Goal: Information Seeking & Learning: Learn about a topic

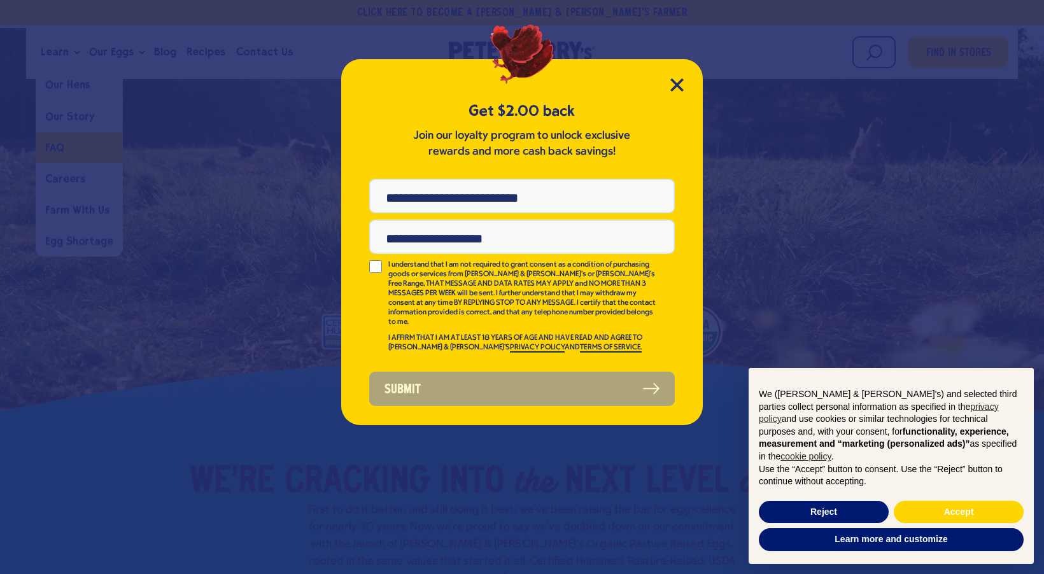
click at [62, 148] on div "Get $2.00 back Join our loyalty program to unlock exclusive rewards and more ca…" at bounding box center [522, 287] width 1044 height 574
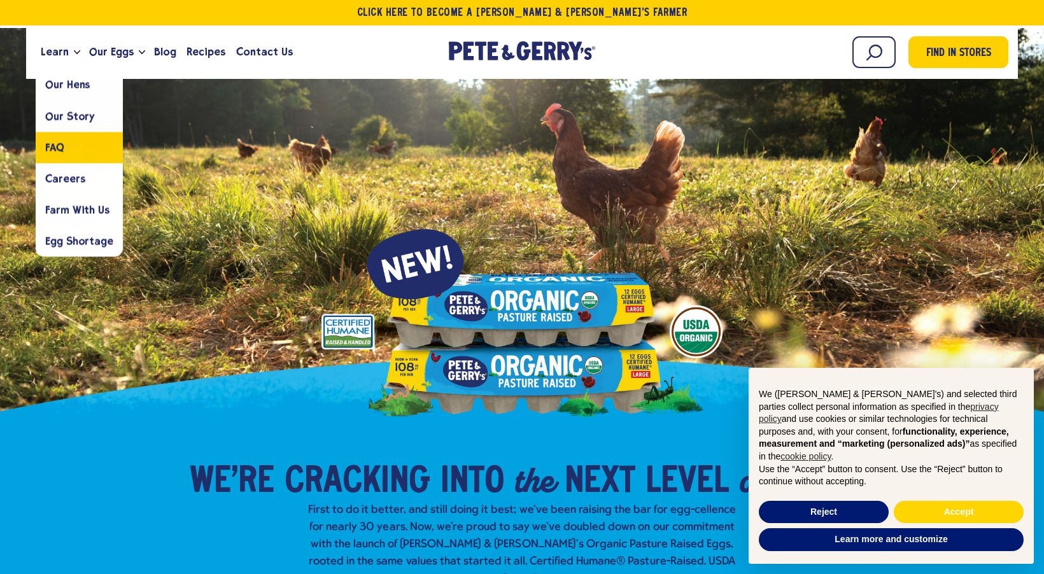
click at [59, 142] on span "FAQ" at bounding box center [54, 147] width 19 height 12
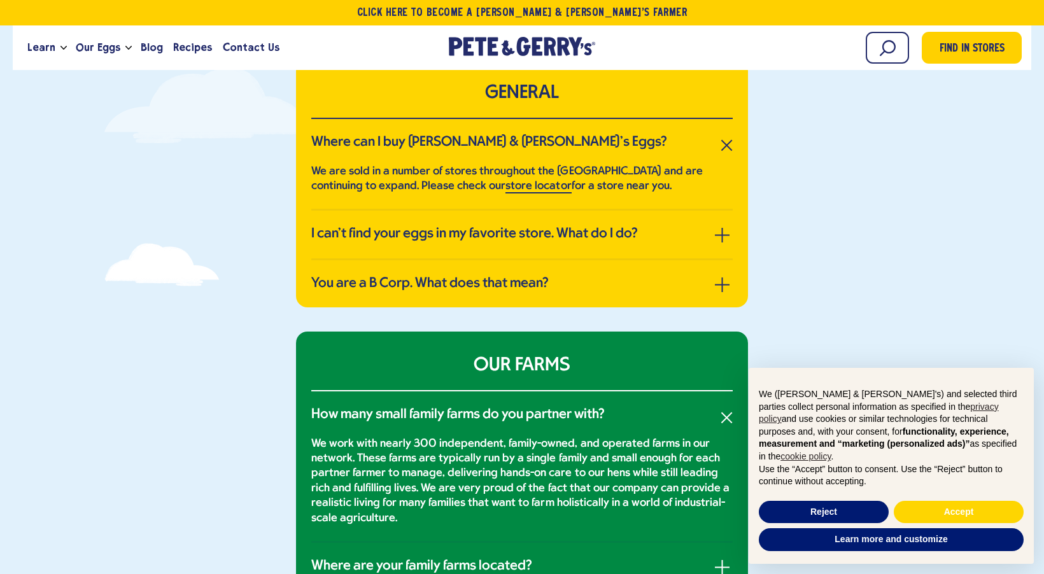
scroll to position [266, 0]
click at [849, 509] on button "Reject" at bounding box center [824, 512] width 130 height 23
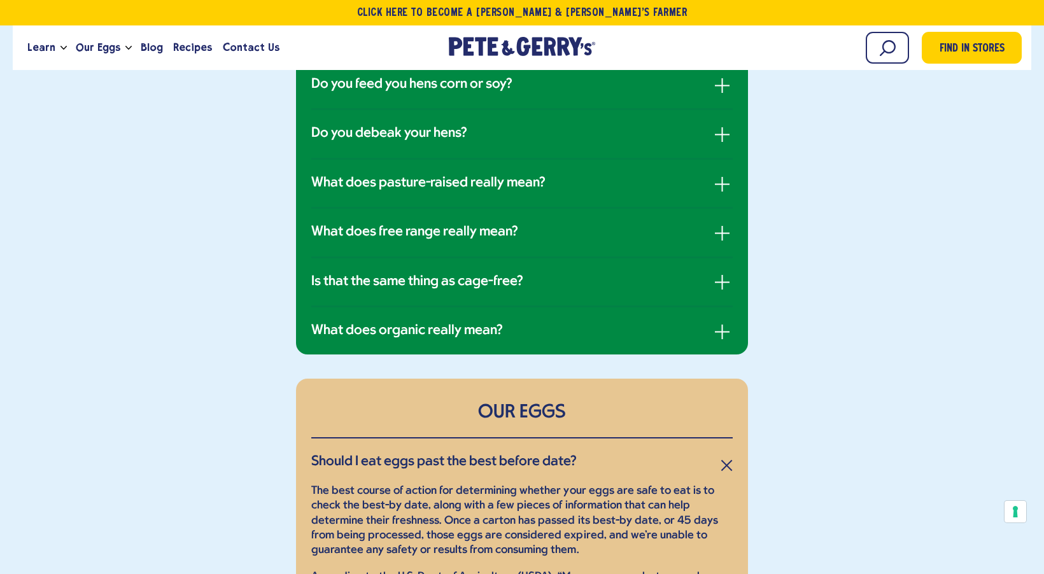
scroll to position [1108, 0]
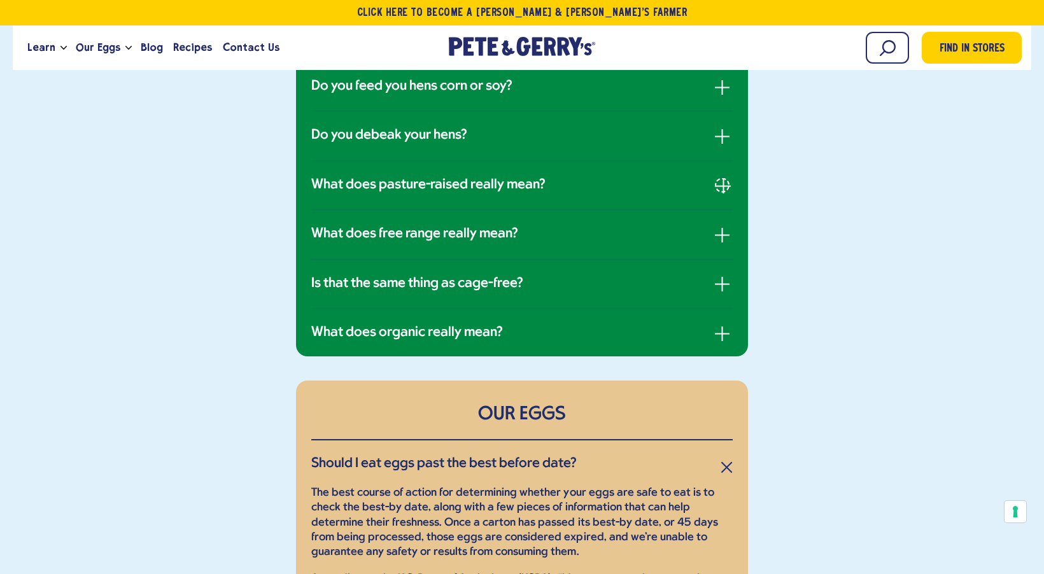
click at [723, 183] on button "button" at bounding box center [722, 185] width 15 height 15
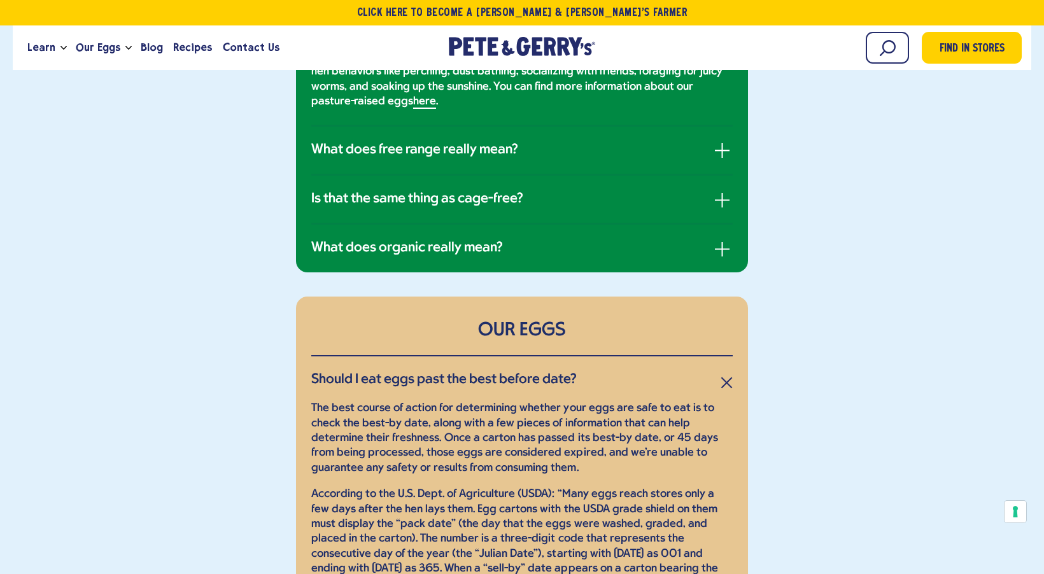
scroll to position [1209, 0]
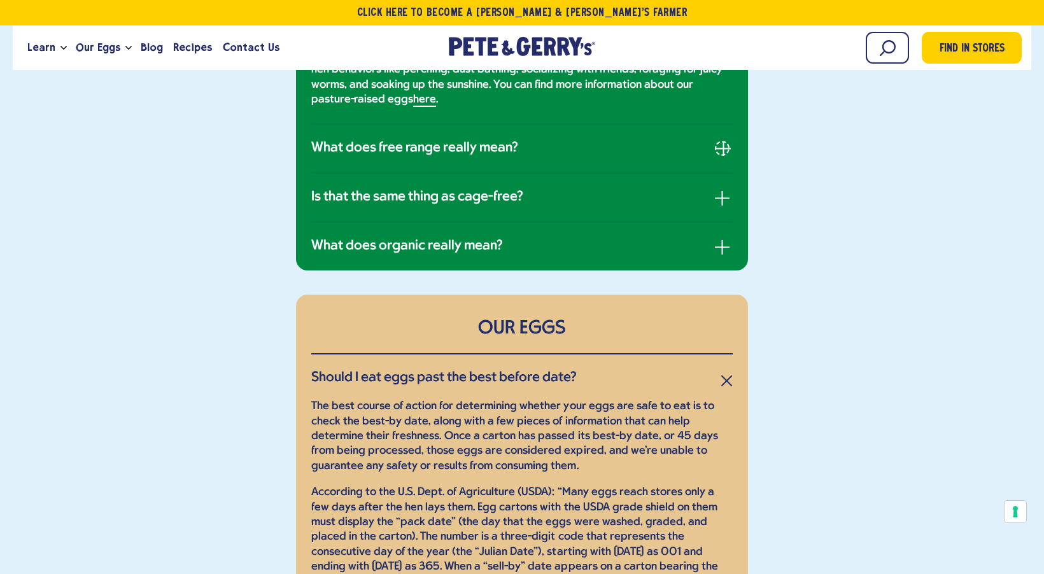
click at [723, 143] on button "button" at bounding box center [722, 148] width 15 height 15
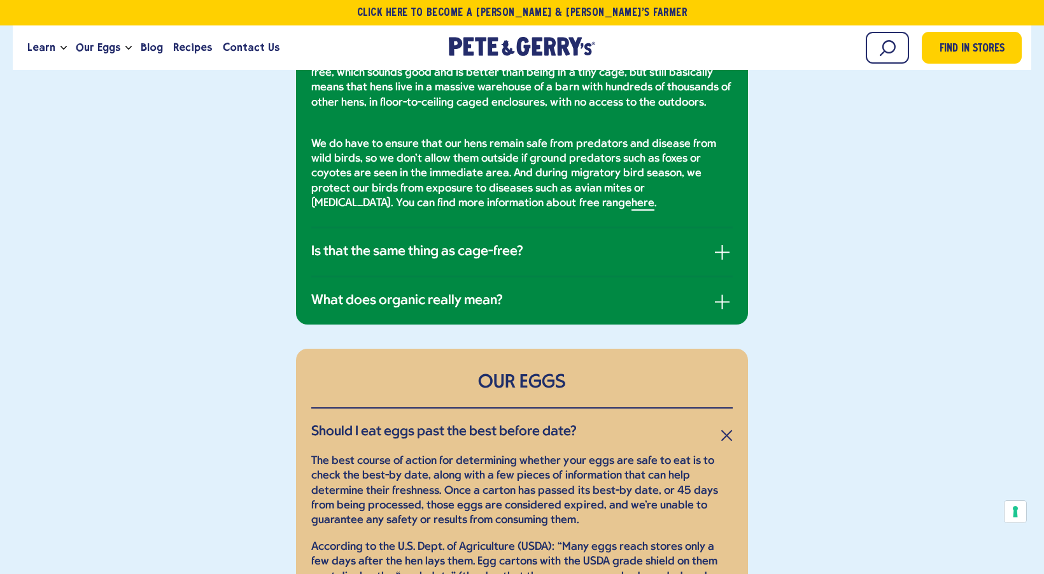
scroll to position [1226, 0]
click at [725, 300] on button "button" at bounding box center [722, 301] width 15 height 15
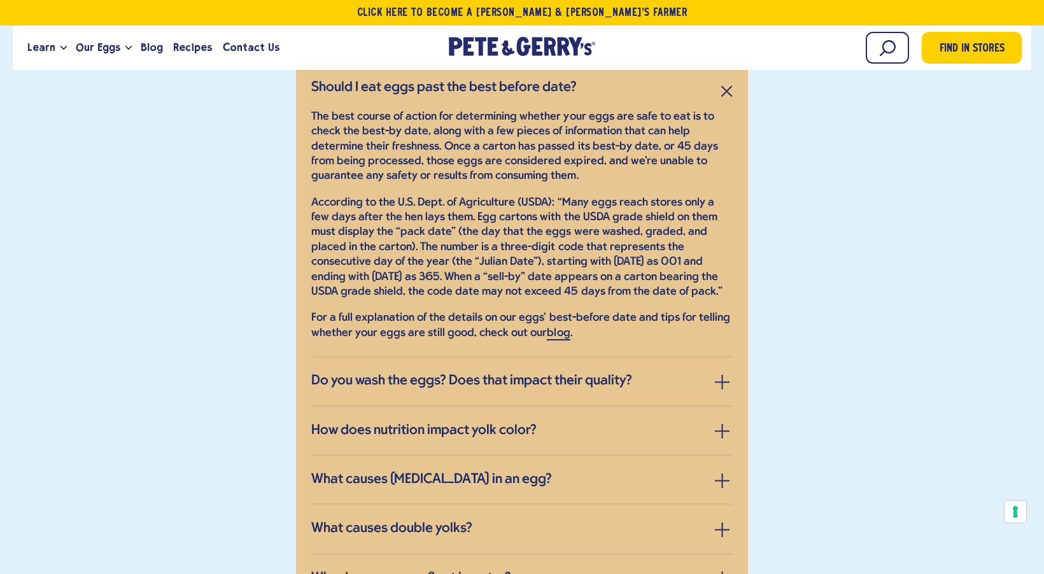
scroll to position [1647, 0]
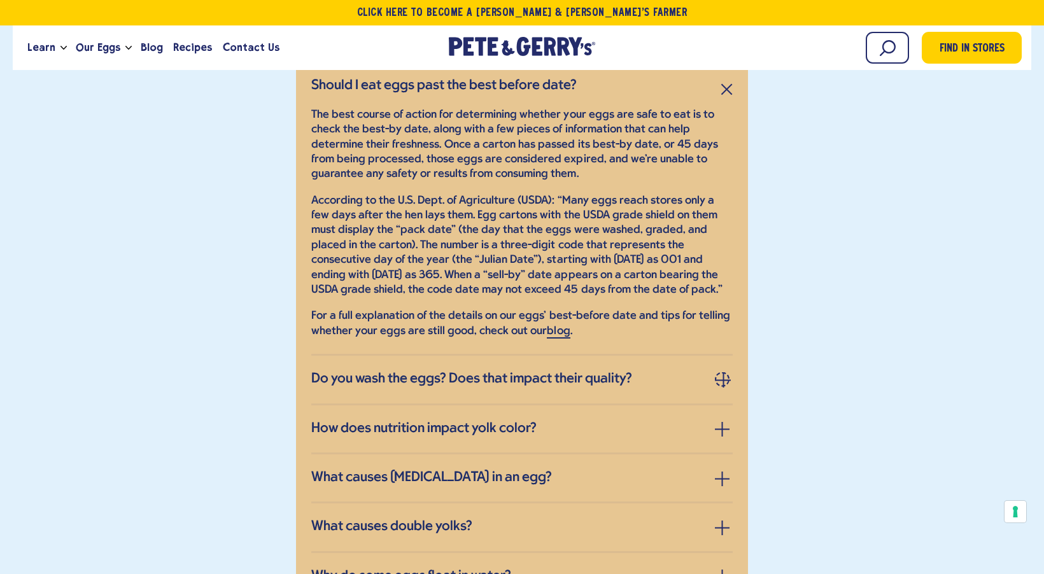
click at [723, 372] on button "button" at bounding box center [722, 379] width 15 height 15
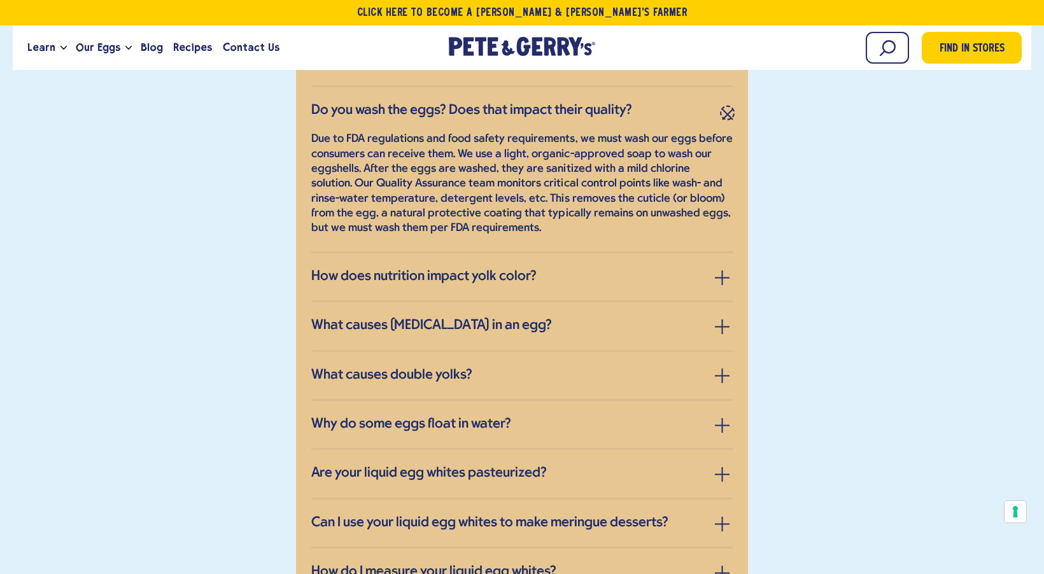
scroll to position [1671, 0]
click at [723, 270] on button "button" at bounding box center [722, 277] width 15 height 15
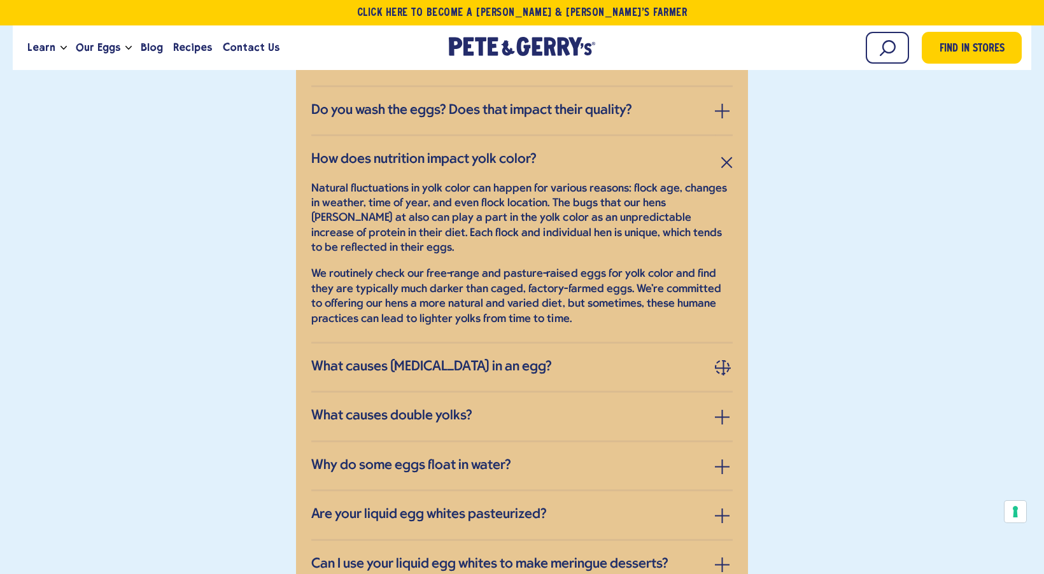
click at [725, 360] on button "button" at bounding box center [722, 367] width 15 height 15
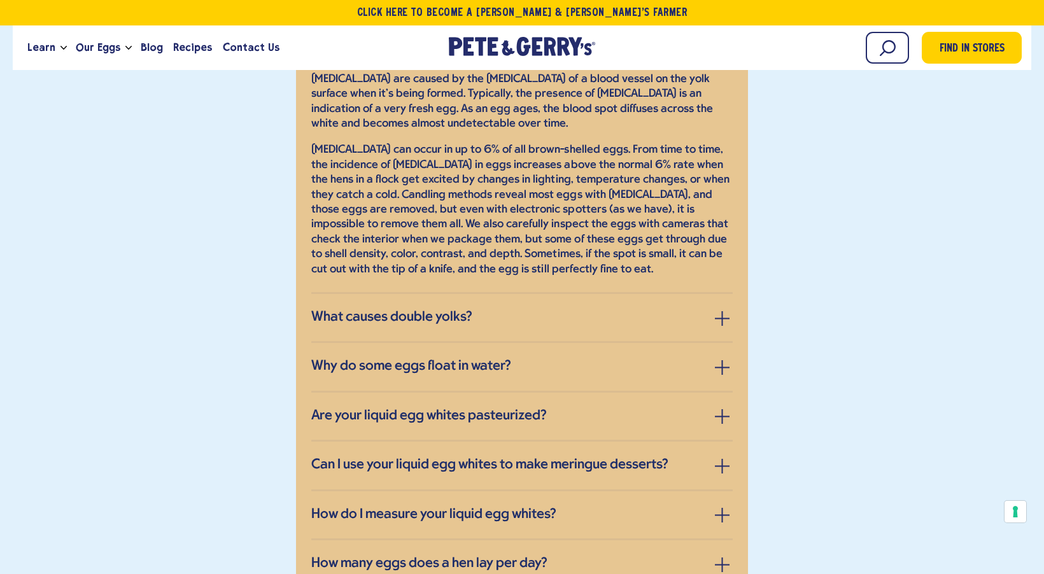
scroll to position [1829, 0]
click at [720, 311] on button "button" at bounding box center [722, 318] width 15 height 15
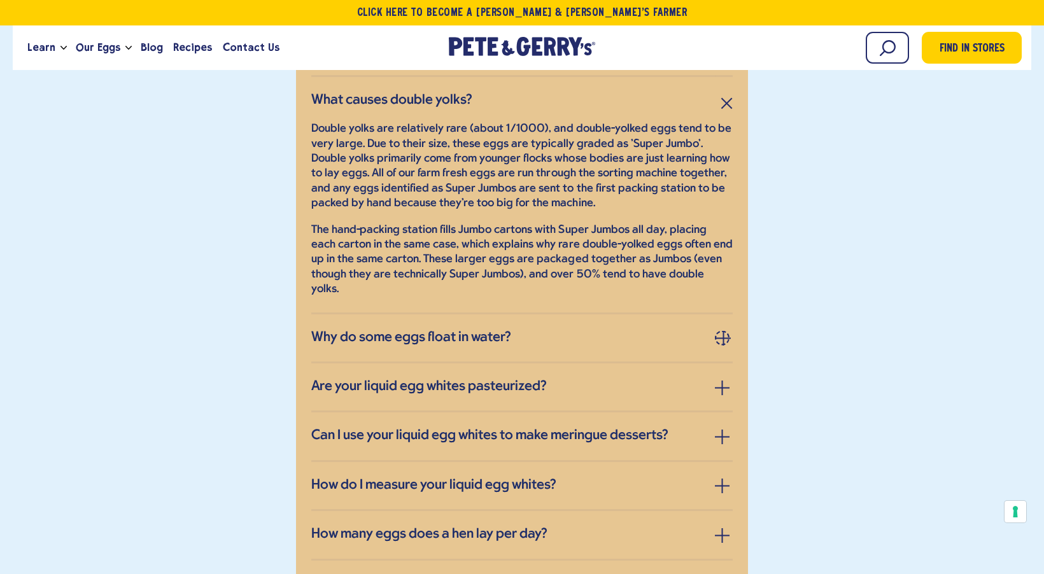
click at [720, 330] on button "button" at bounding box center [722, 337] width 15 height 15
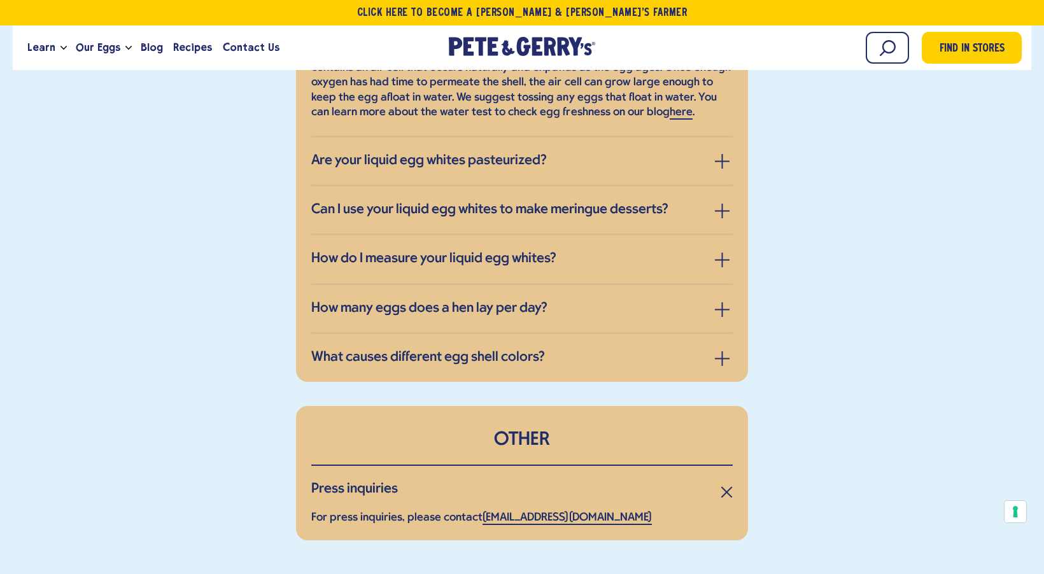
scroll to position [1955, 0]
click at [720, 302] on button "button" at bounding box center [722, 309] width 15 height 15
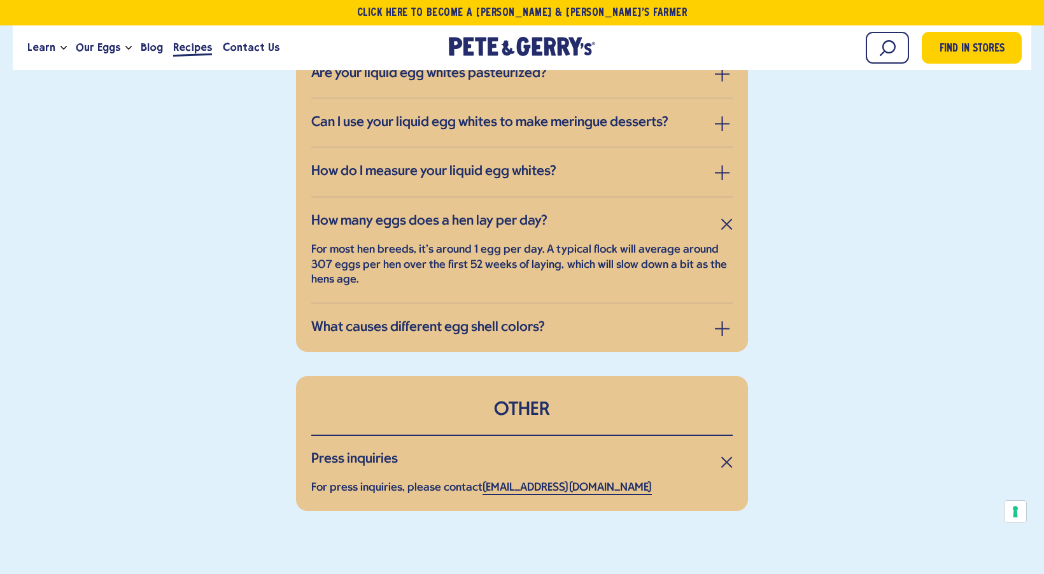
click at [188, 49] on span "Recipes" at bounding box center [192, 47] width 39 height 16
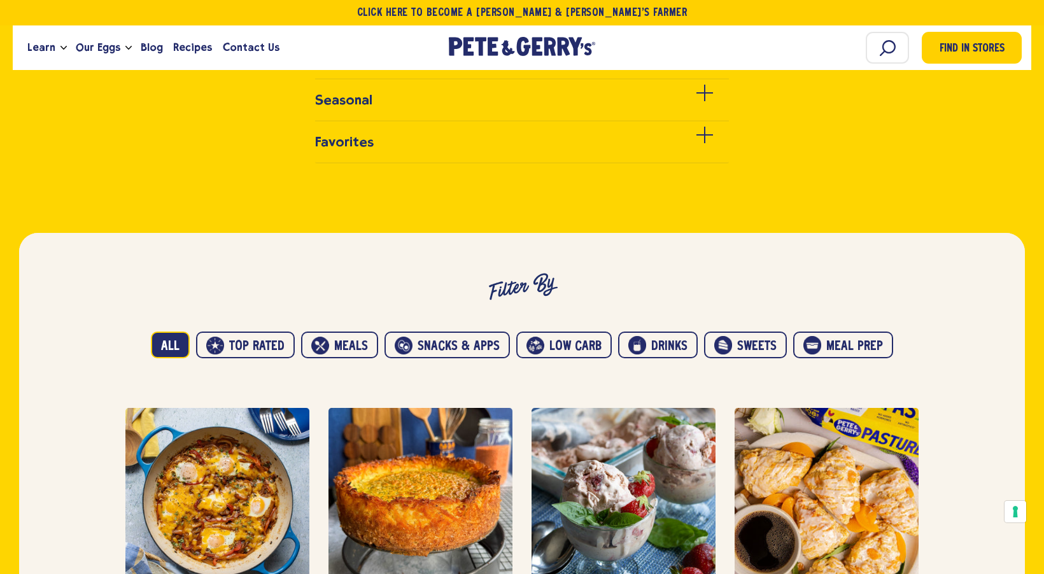
scroll to position [567, 0]
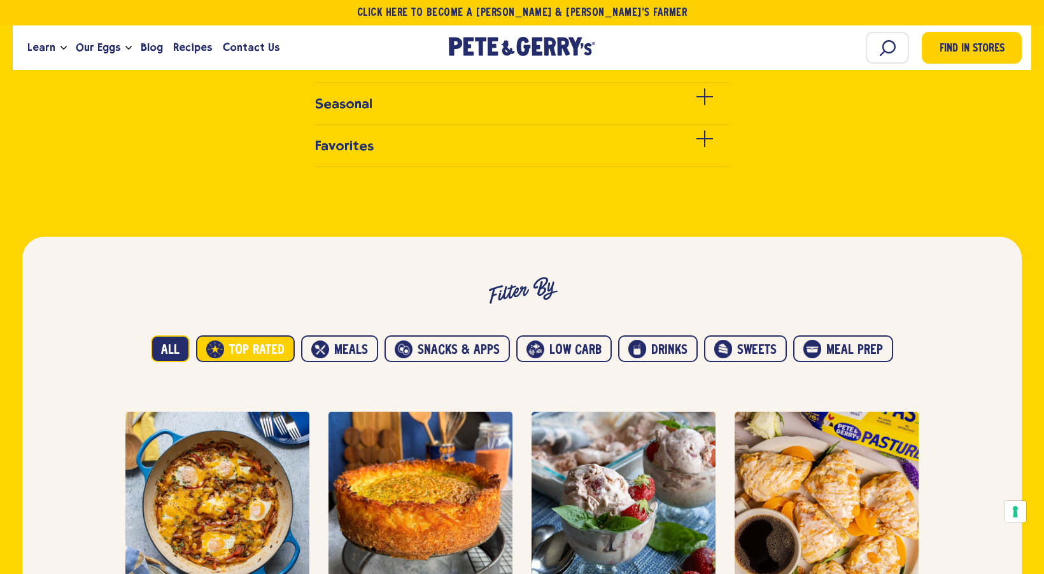
click at [272, 347] on button "Top Rated" at bounding box center [245, 349] width 99 height 27
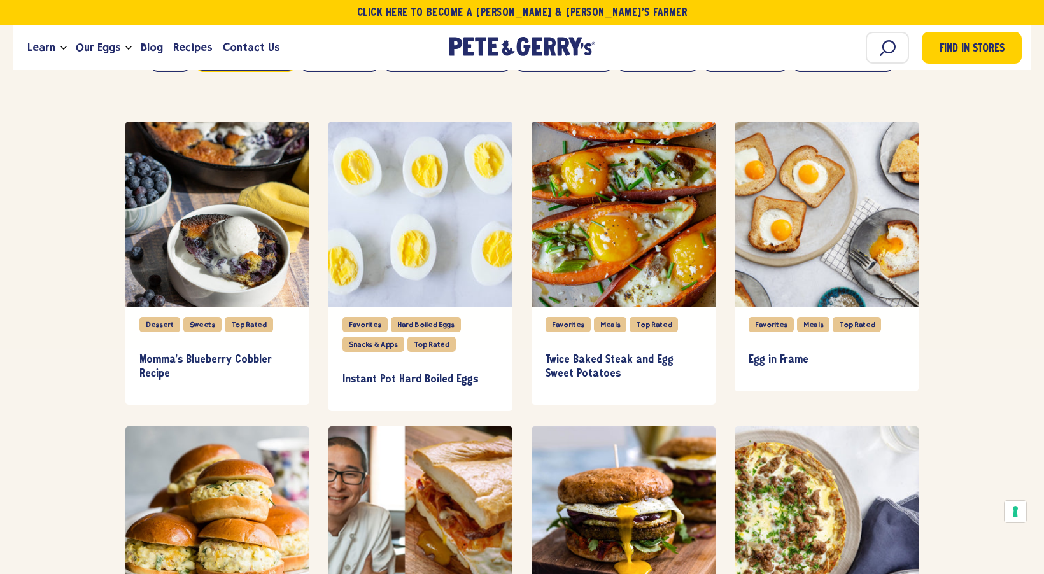
scroll to position [858, 0]
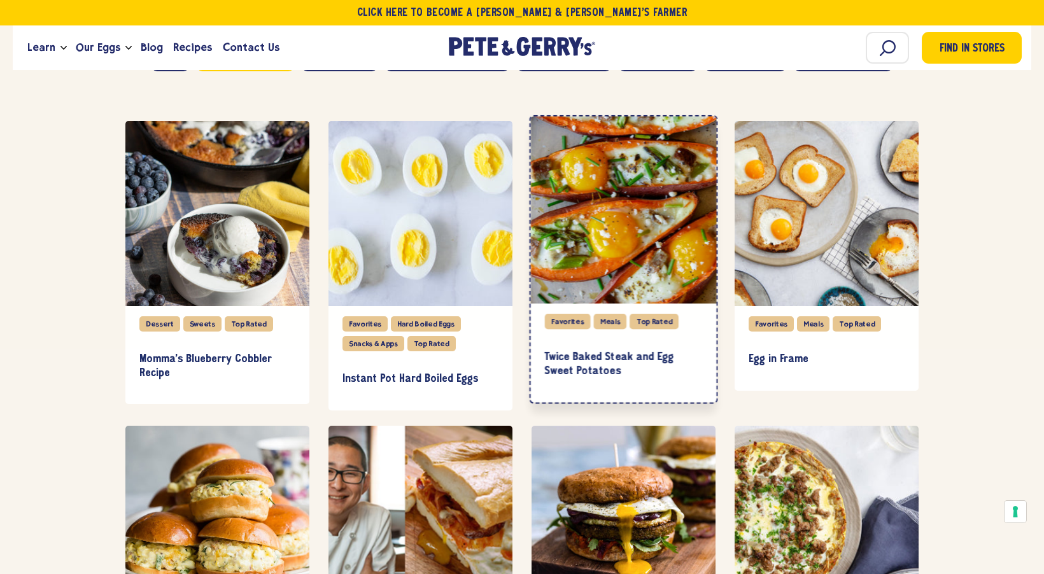
click at [572, 276] on div "item" at bounding box center [624, 210] width 186 height 187
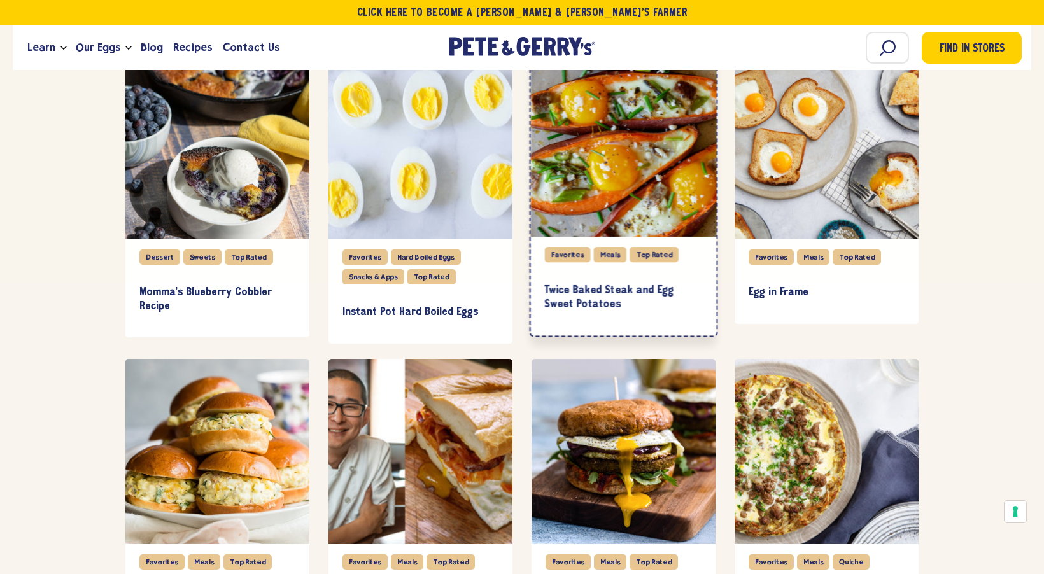
scroll to position [927, 0]
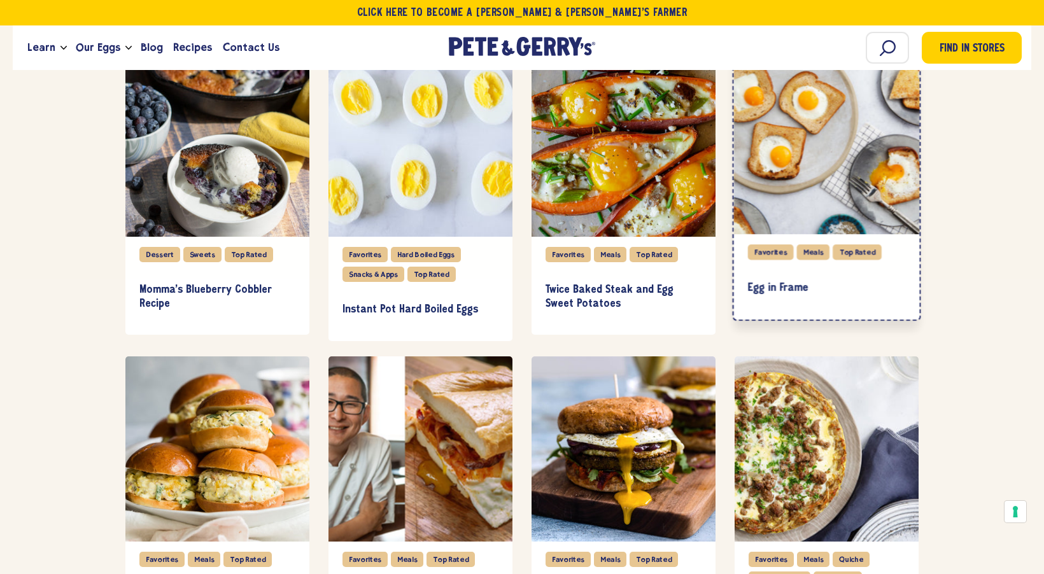
click at [811, 171] on div "item" at bounding box center [827, 140] width 186 height 187
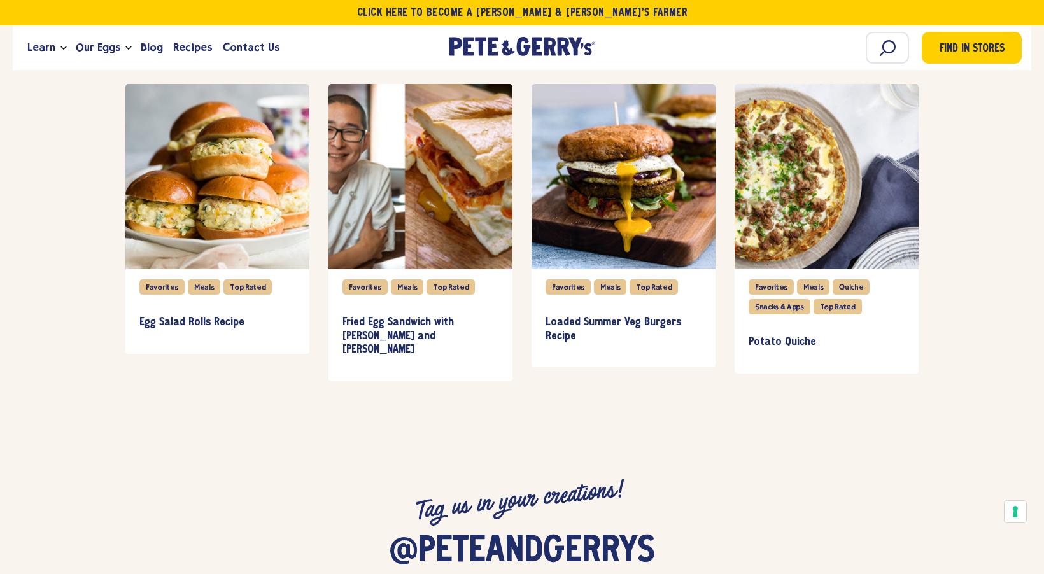
scroll to position [1164, 0]
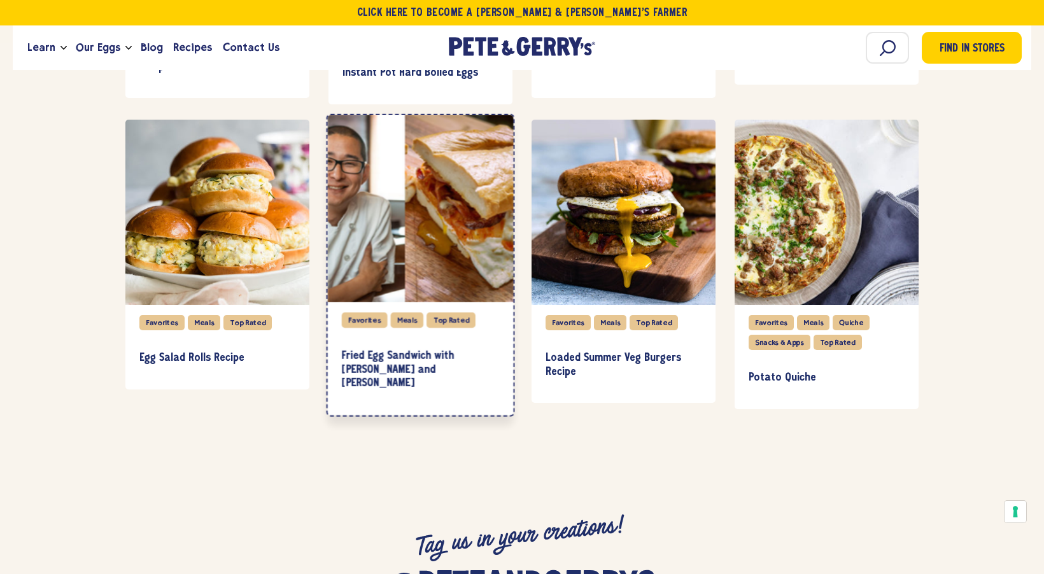
click at [450, 279] on div "item" at bounding box center [421, 208] width 186 height 187
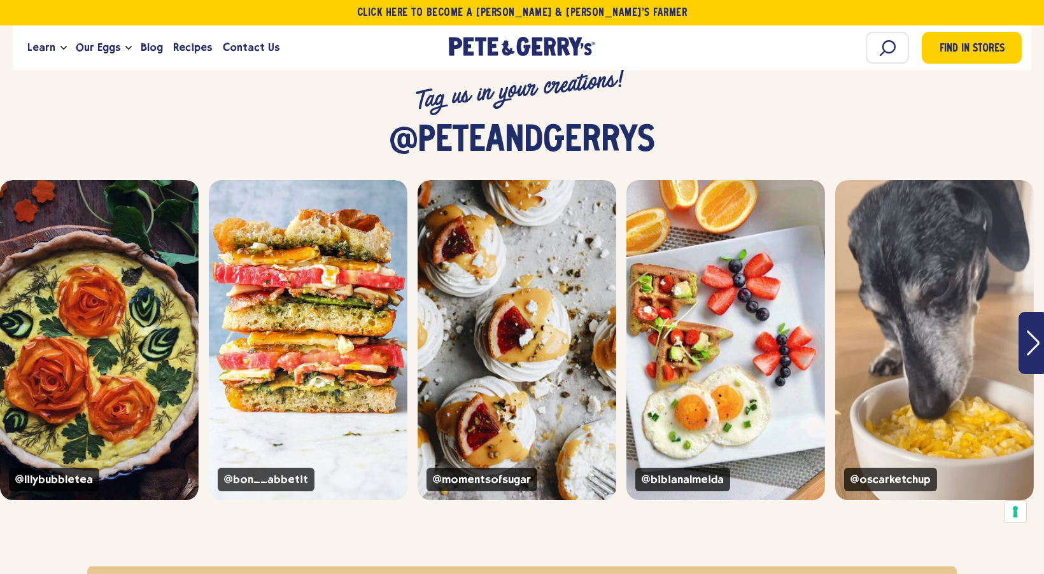
scroll to position [1612, 0]
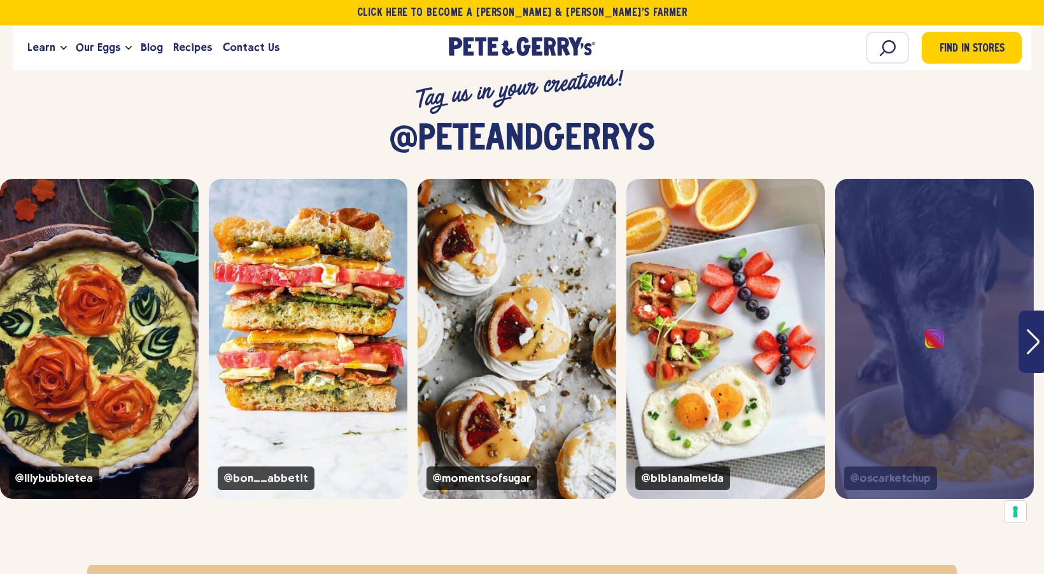
click at [933, 330] on div "@oscarketchup" at bounding box center [934, 339] width 199 height 320
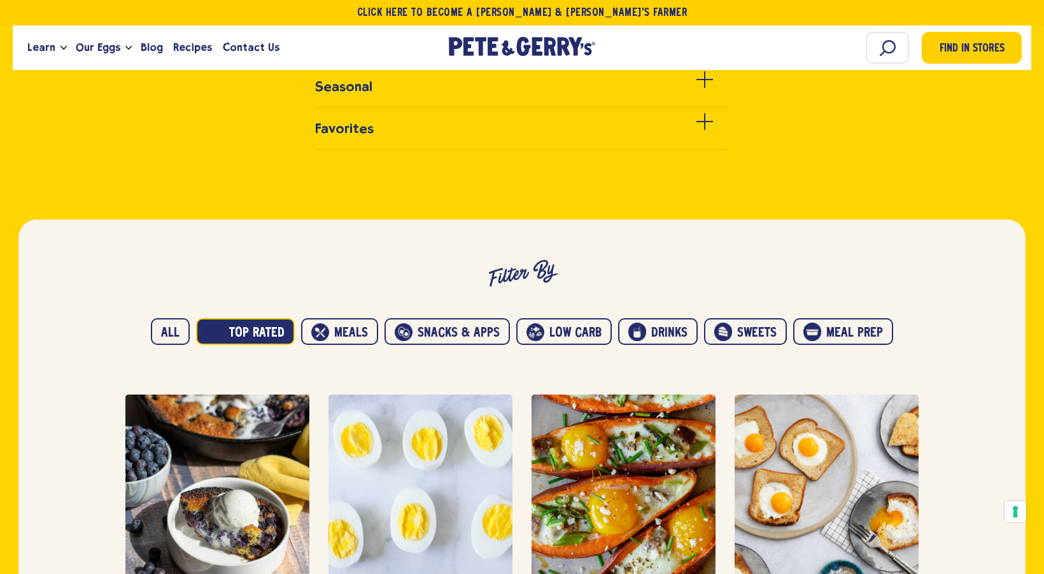
scroll to position [593, 0]
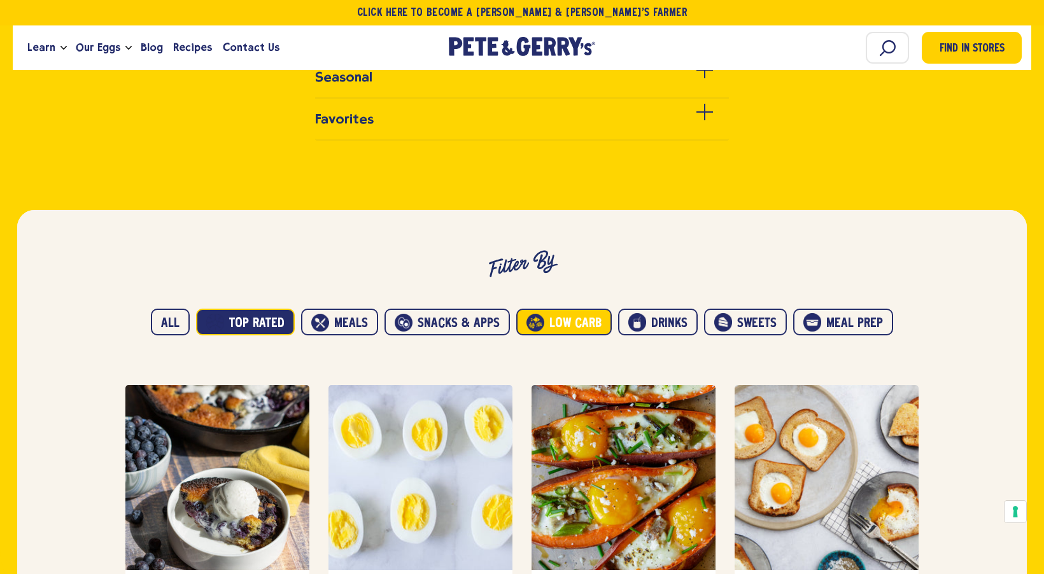
click at [593, 320] on button "Low carb" at bounding box center [564, 322] width 96 height 27
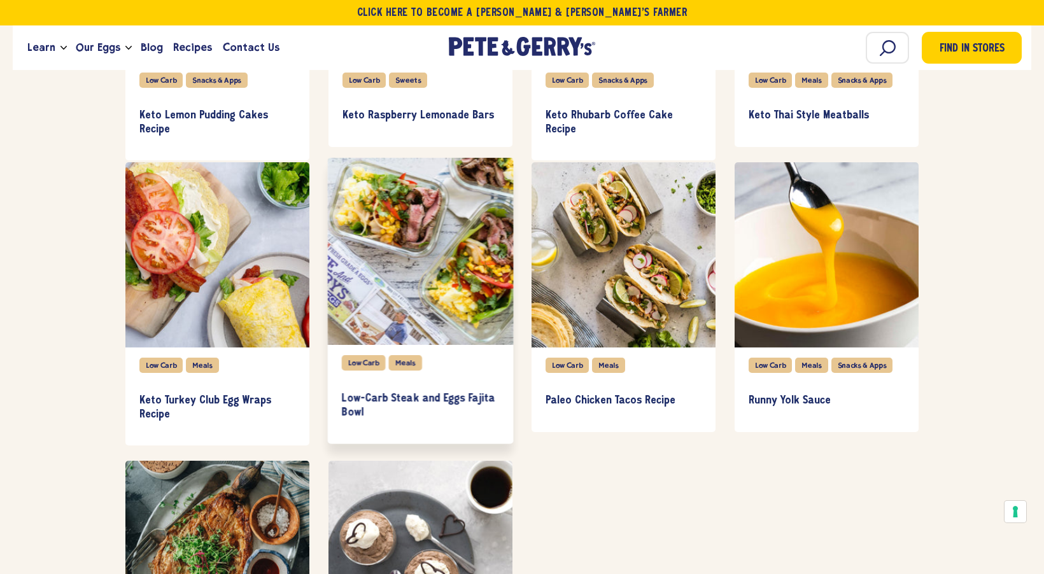
scroll to position [3792, 0]
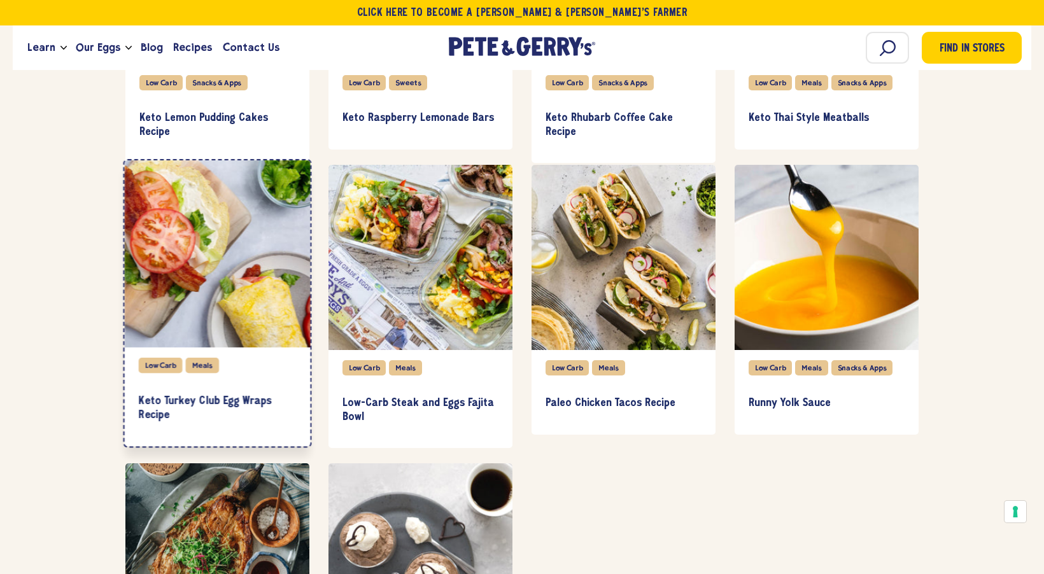
click at [289, 255] on div "item" at bounding box center [218, 253] width 186 height 187
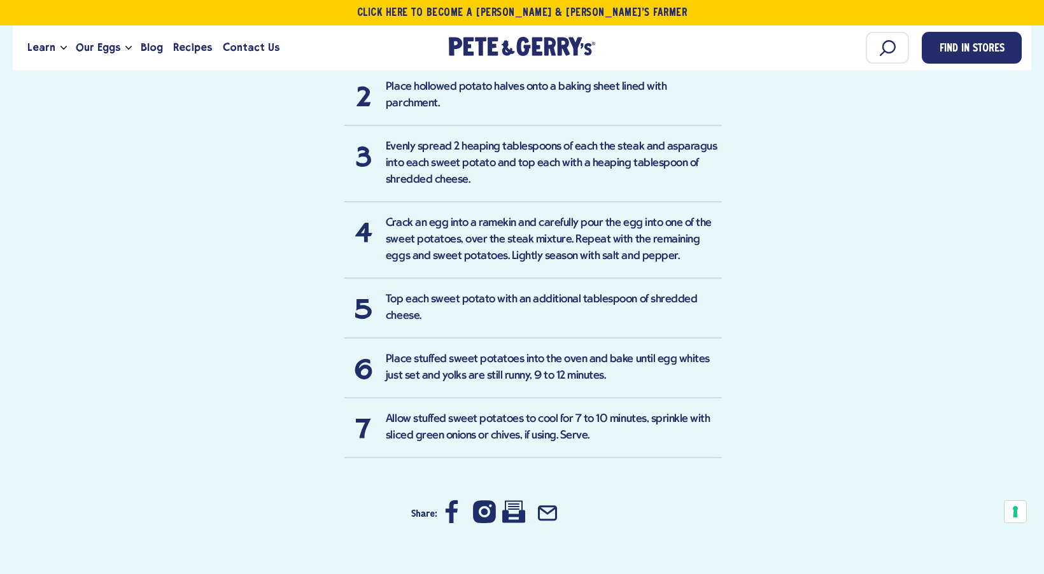
scroll to position [1107, 0]
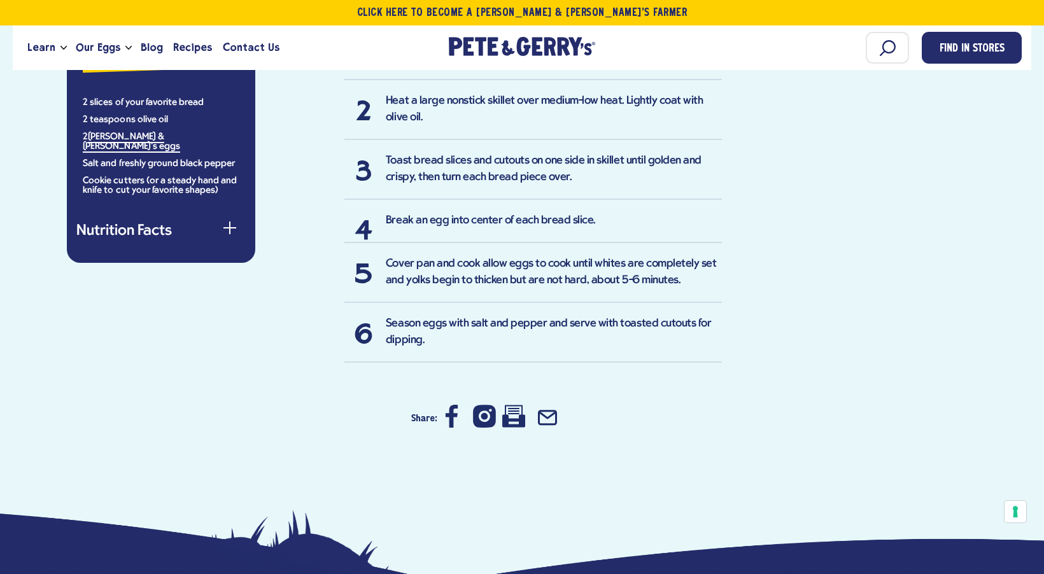
scroll to position [954, 0]
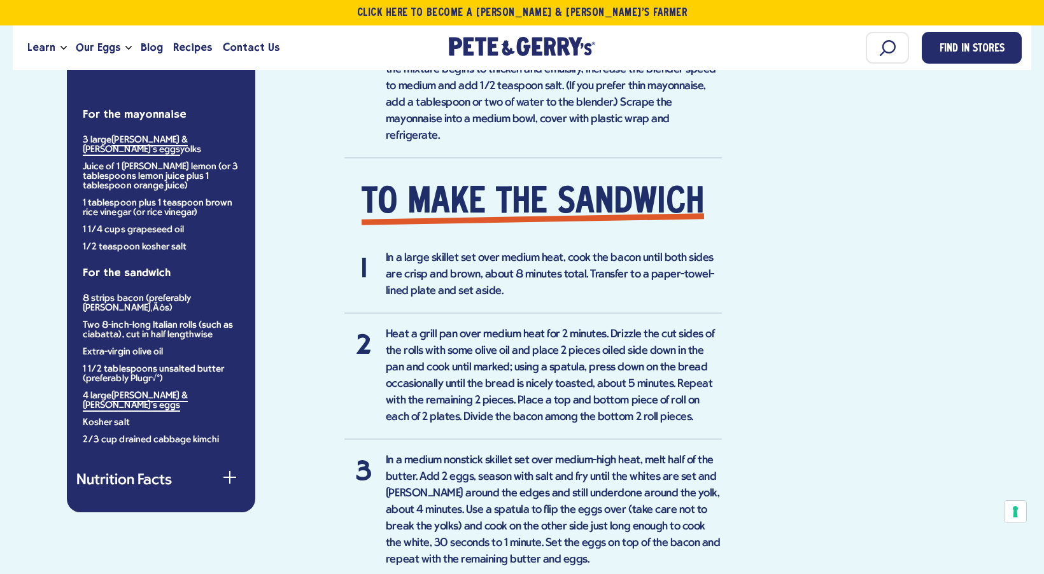
scroll to position [1037, 0]
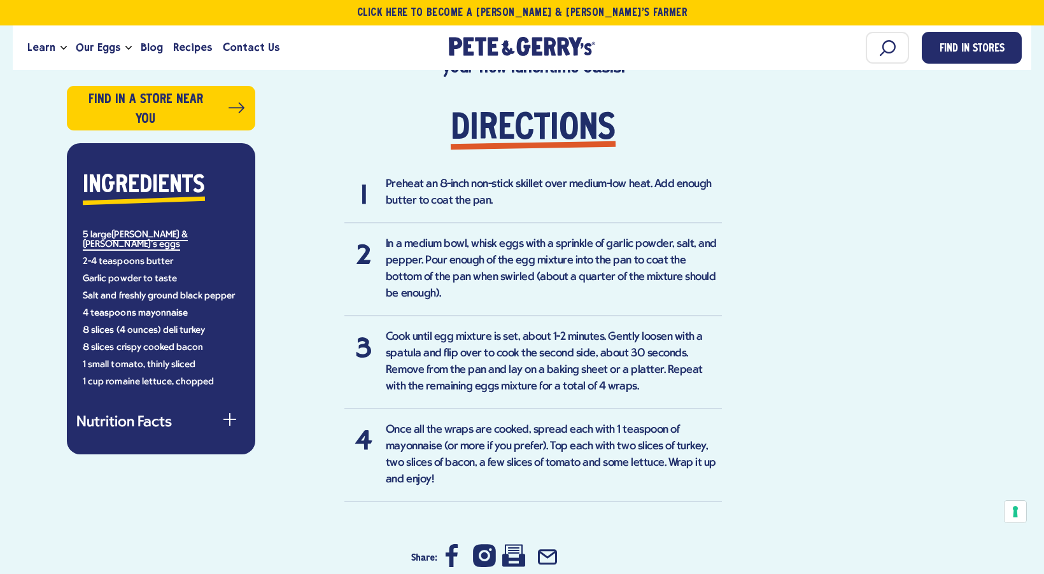
scroll to position [941, 0]
